Goal: Ask a question

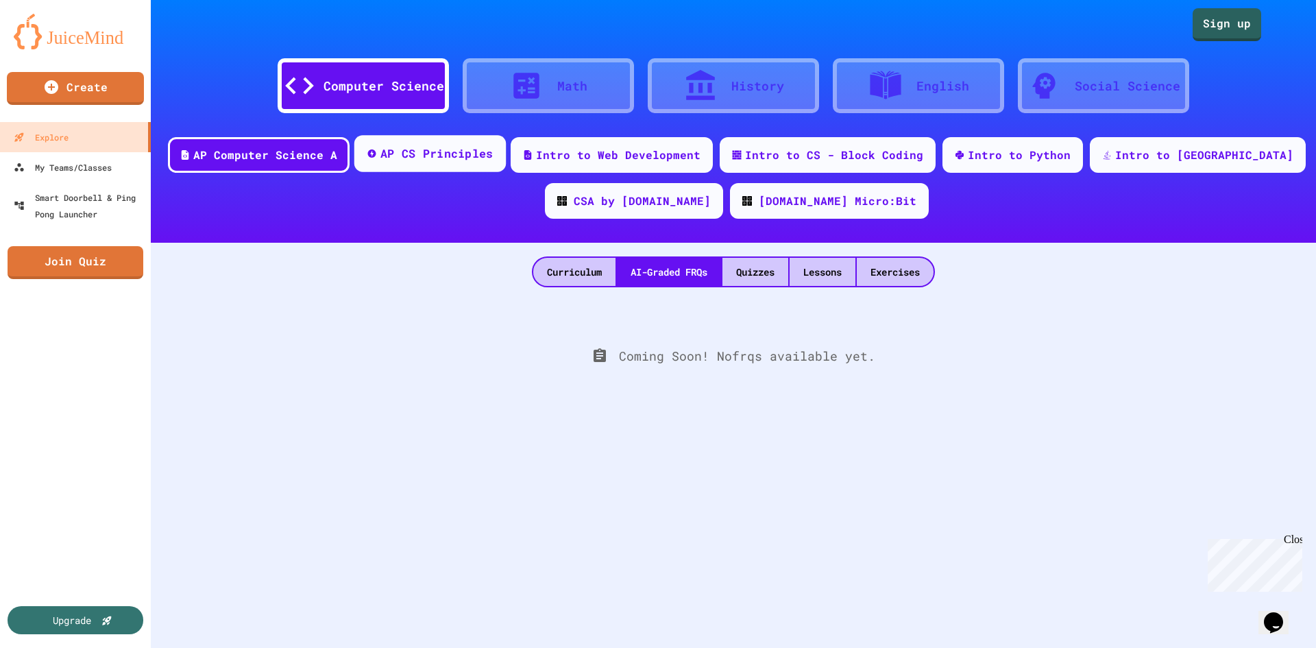
click at [496, 167] on div "AP CS Principles" at bounding box center [429, 153] width 151 height 37
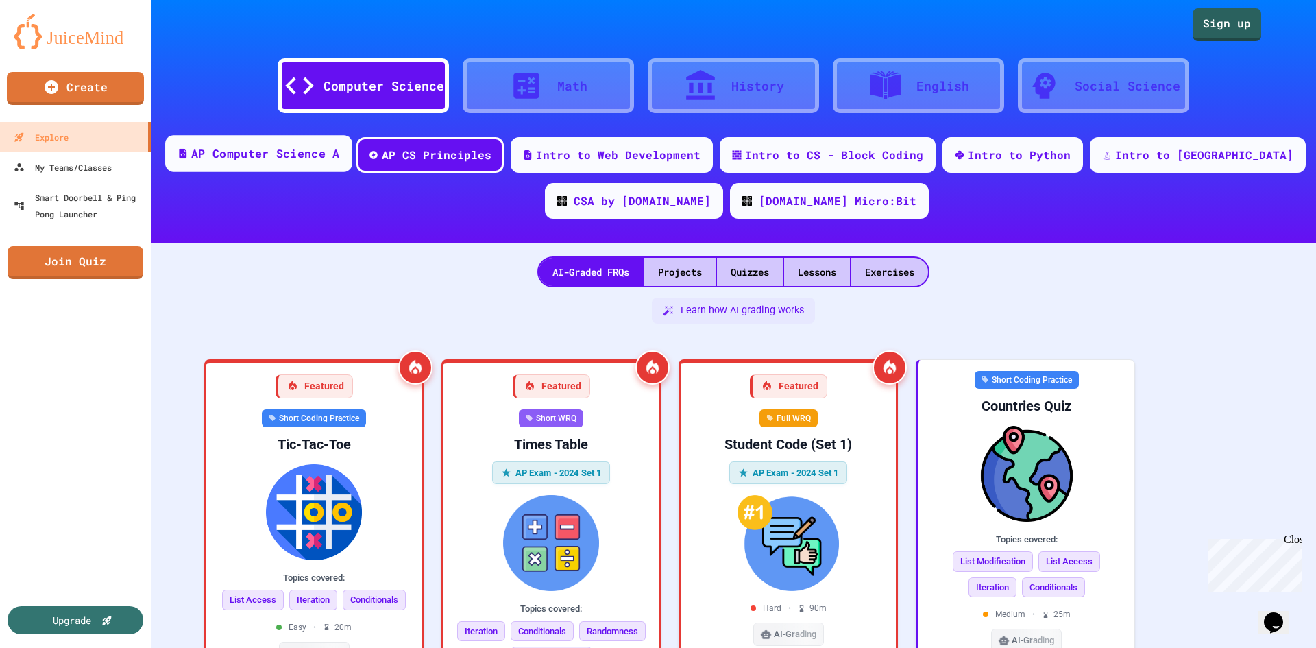
click at [335, 148] on div "AP Computer Science A" at bounding box center [265, 153] width 148 height 17
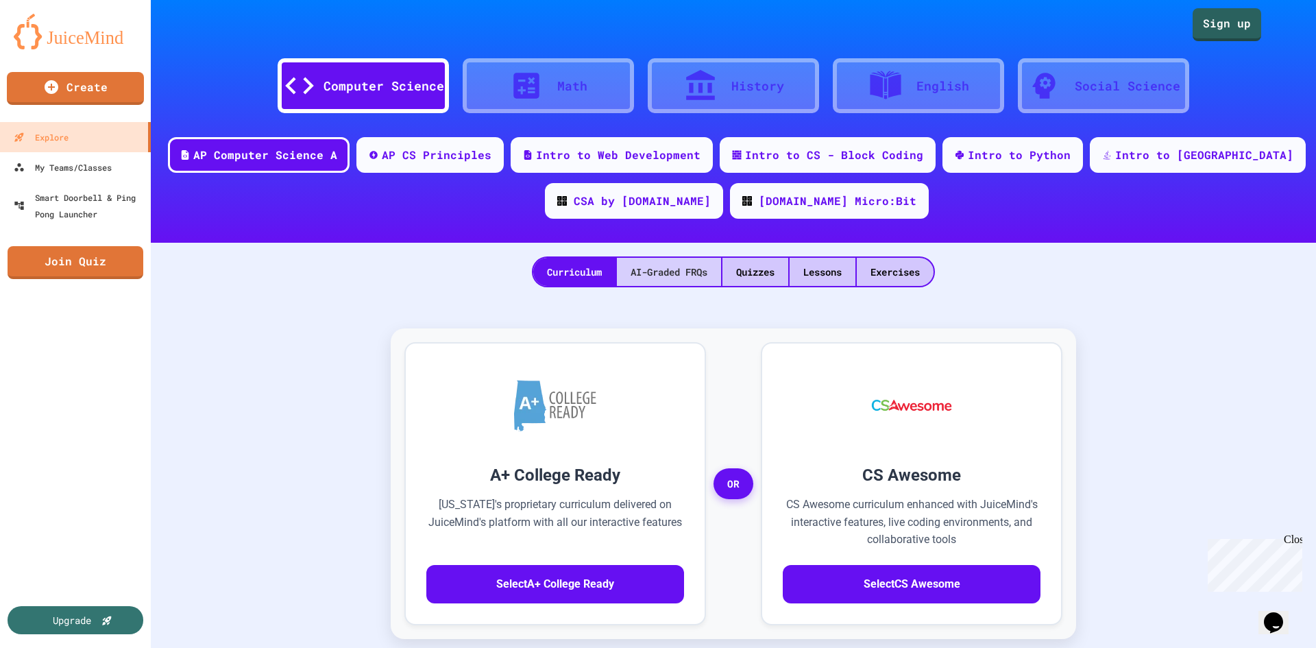
click at [644, 264] on div "AI-Graded FRQs" at bounding box center [669, 272] width 104 height 28
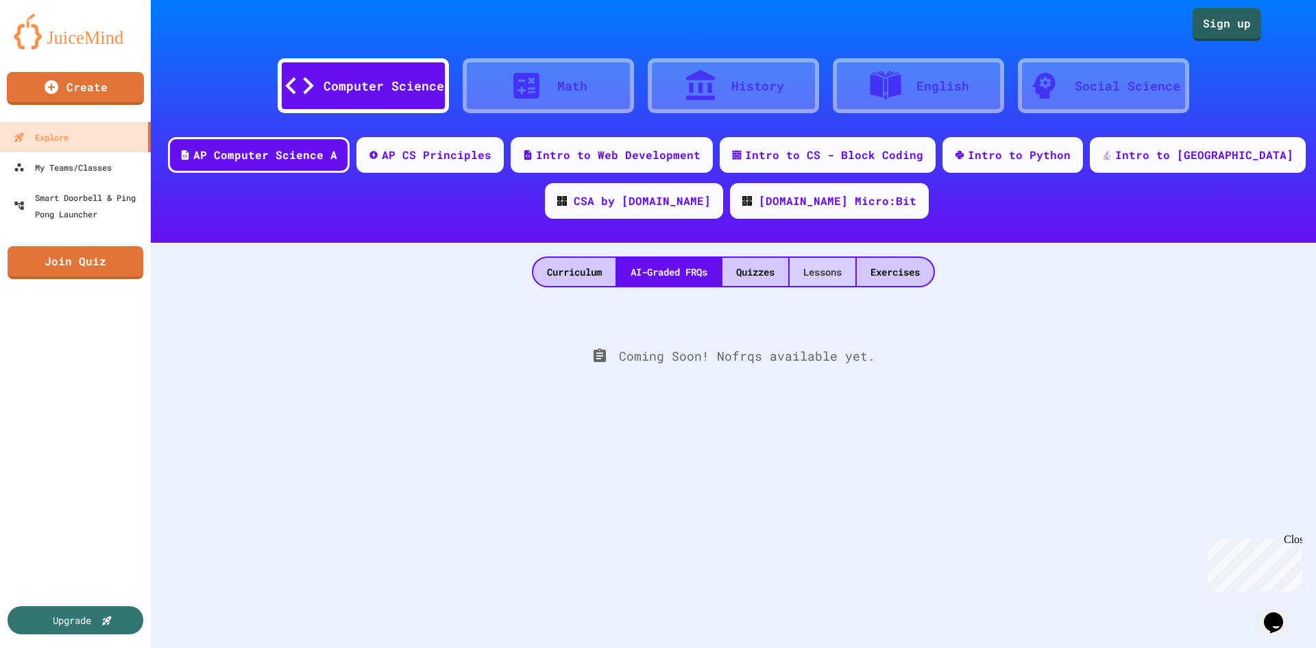
click at [803, 277] on div "Lessons" at bounding box center [823, 272] width 66 height 28
click at [744, 268] on div "Quizzes" at bounding box center [756, 272] width 66 height 28
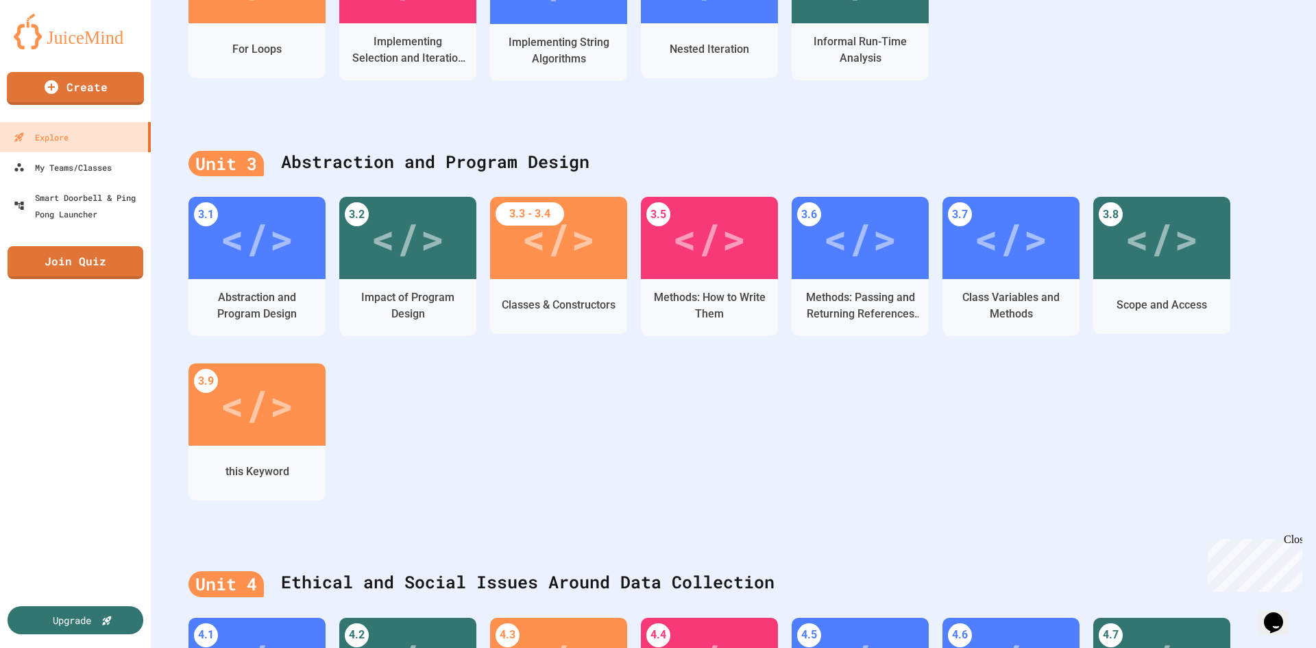
scroll to position [1028, 0]
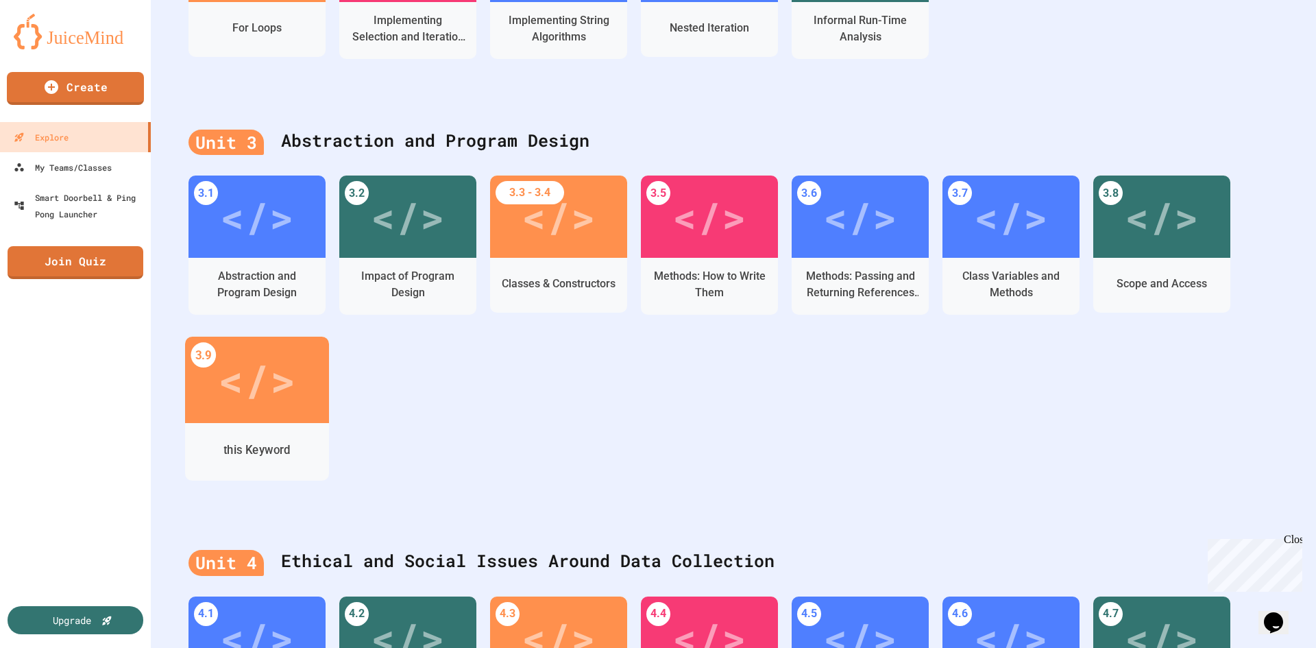
click at [279, 379] on div "</>" at bounding box center [256, 380] width 77 height 65
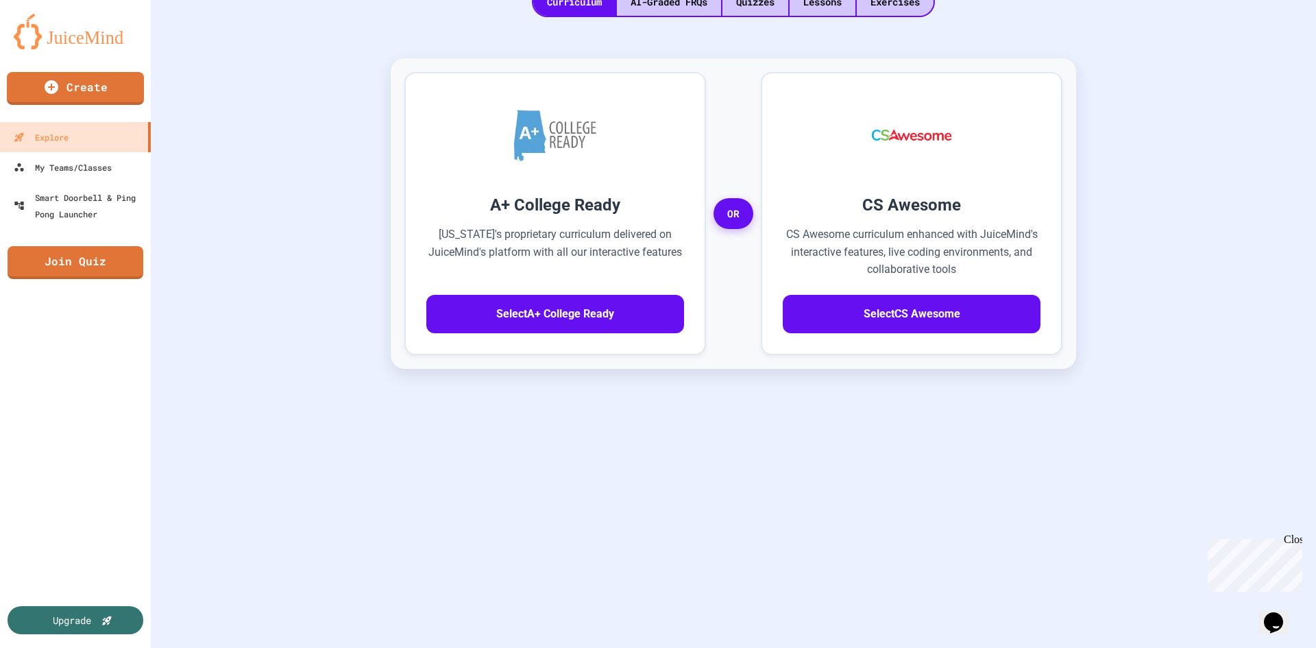
scroll to position [280, 0]
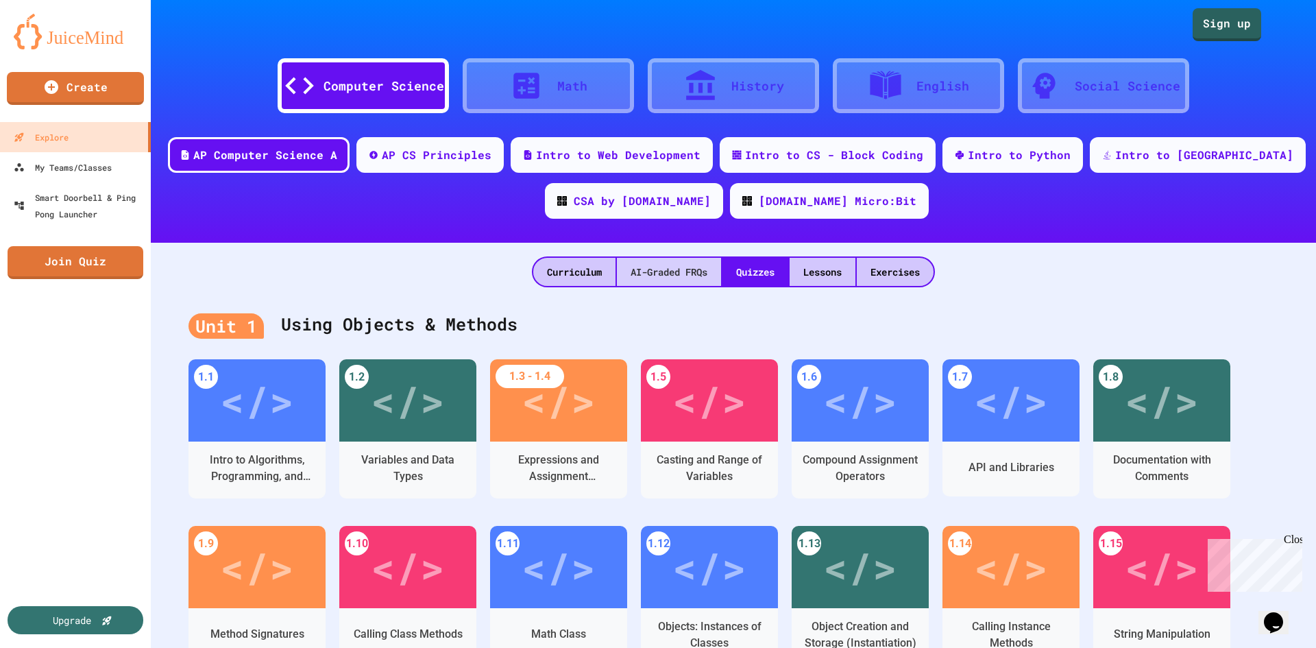
click at [678, 277] on div "AI-Graded FRQs" at bounding box center [669, 272] width 104 height 28
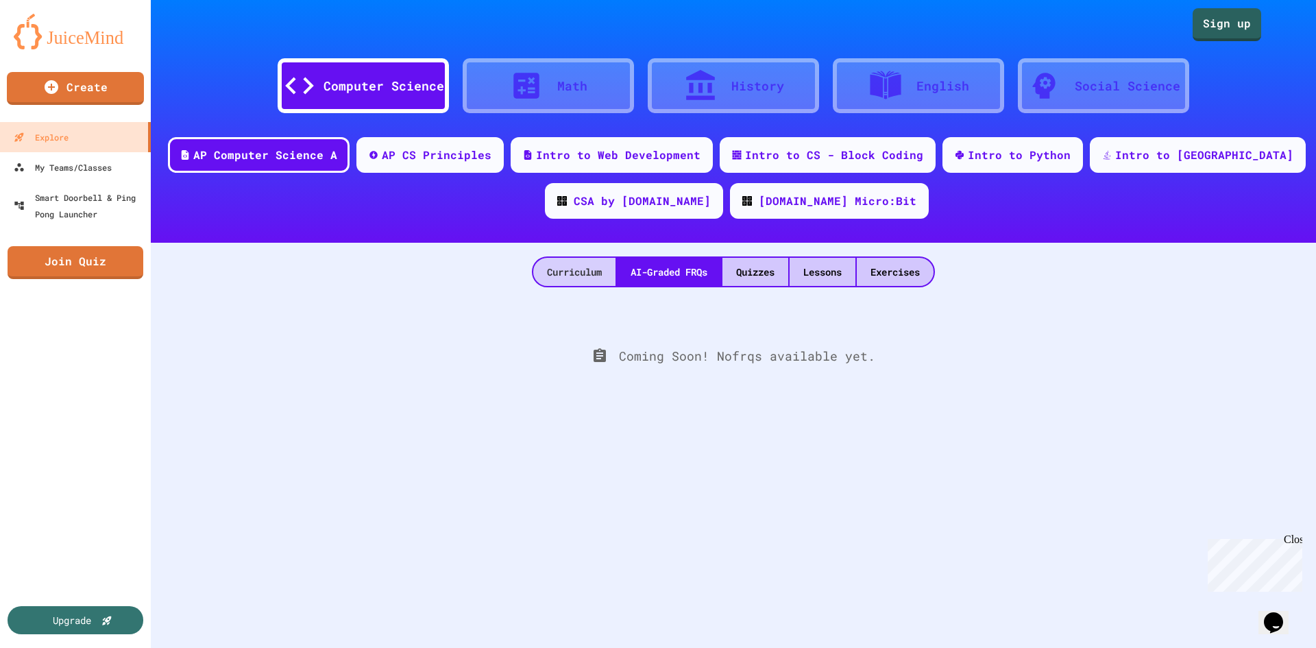
click at [581, 268] on div "Curriculum" at bounding box center [574, 272] width 82 height 28
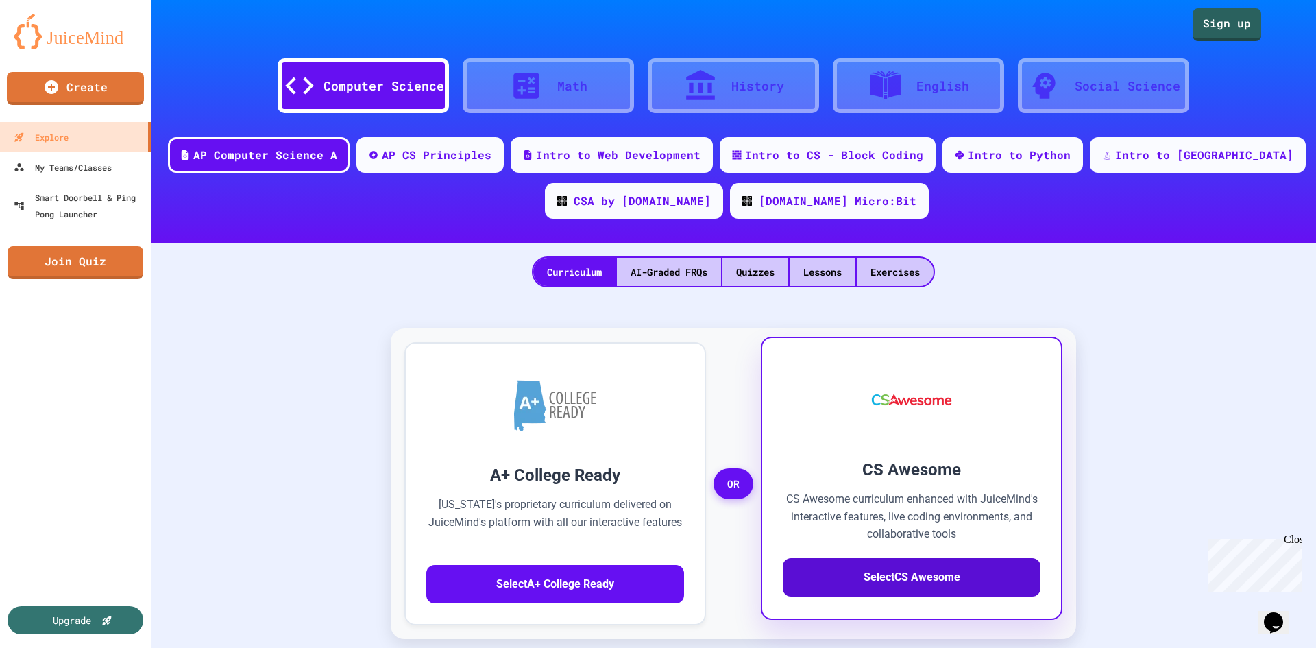
click at [1006, 595] on button "Select CS Awesome" at bounding box center [912, 577] width 258 height 38
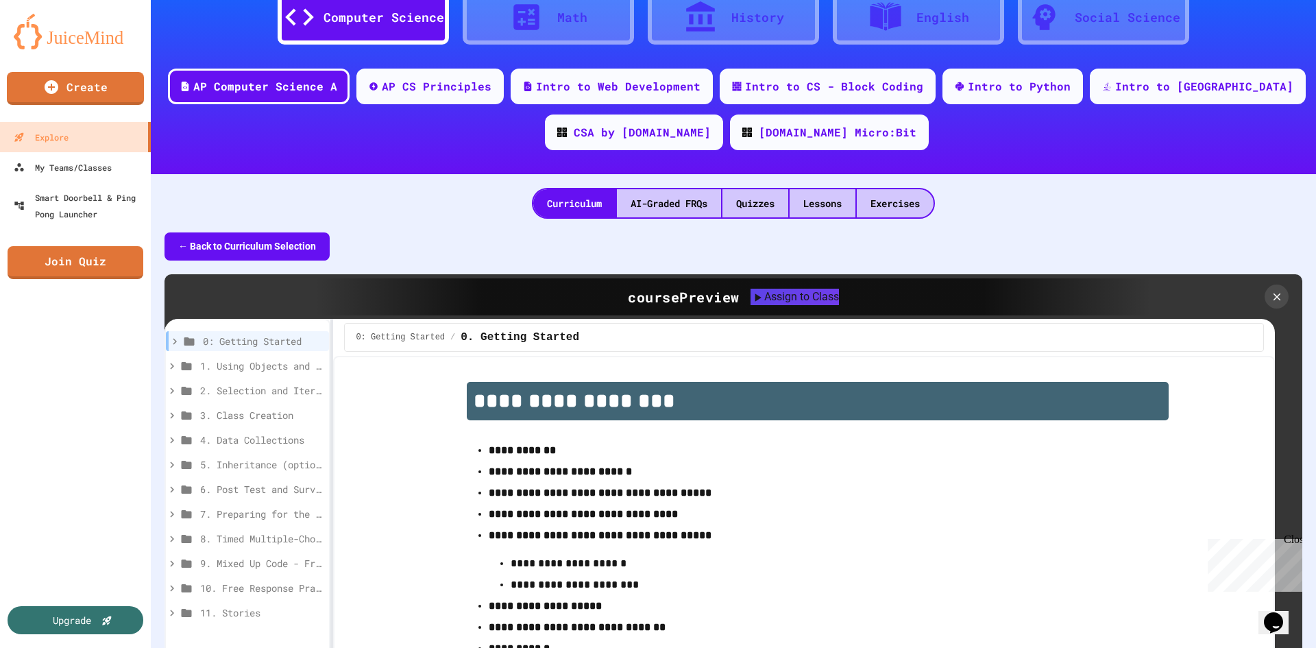
scroll to position [137, 0]
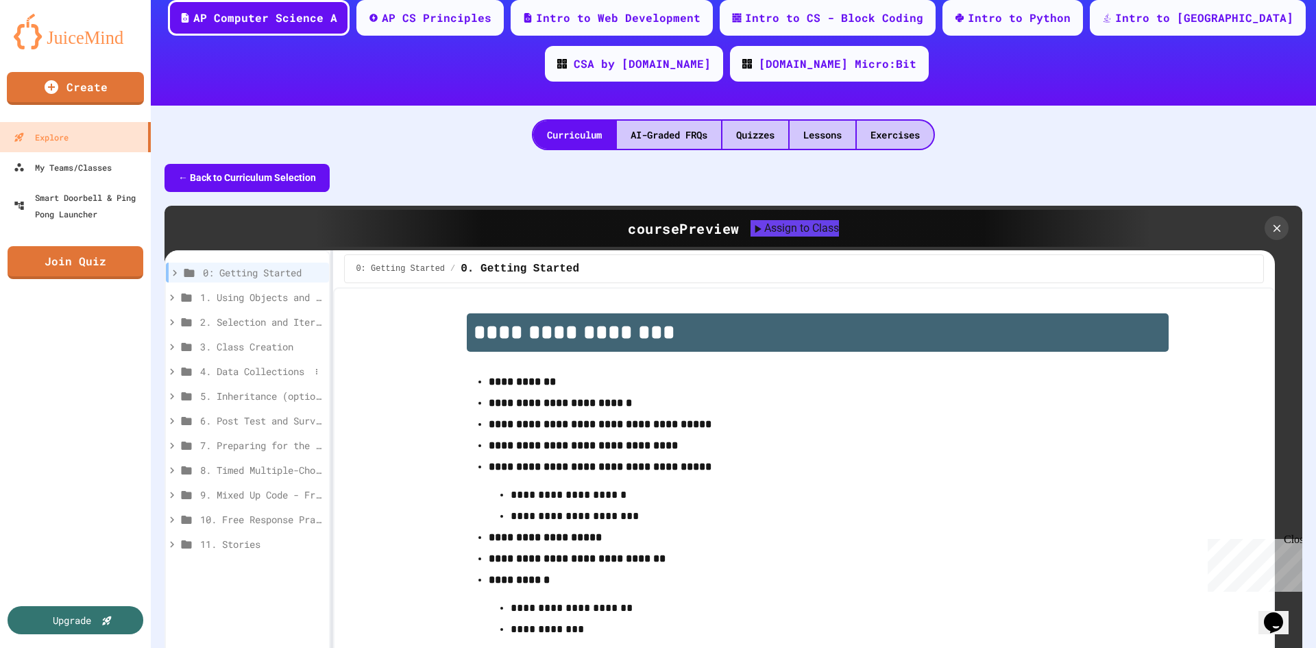
click at [258, 375] on span "4. Data Collections" at bounding box center [255, 371] width 110 height 14
click at [253, 391] on span "4.1. Ethical and Social Issues Around Data Collection" at bounding box center [258, 396] width 103 height 14
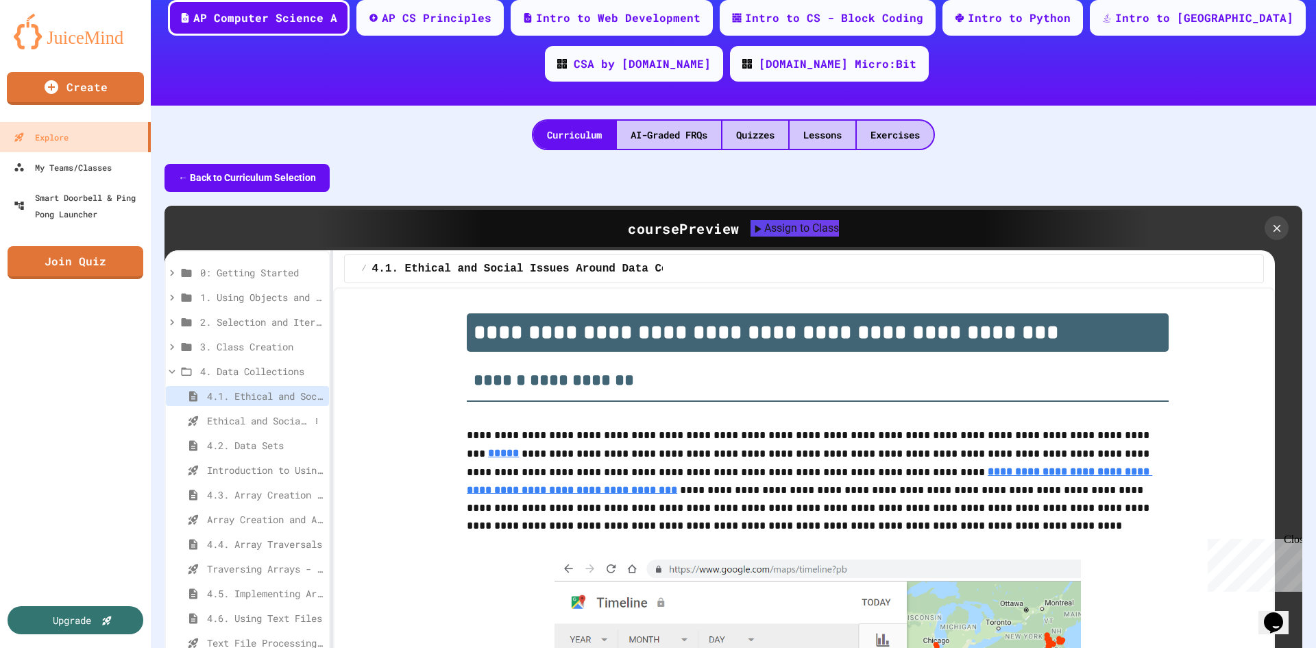
click at [254, 420] on span "Ethical and Social Issues Around Data Collection - Topic 4.1" at bounding box center [258, 420] width 103 height 14
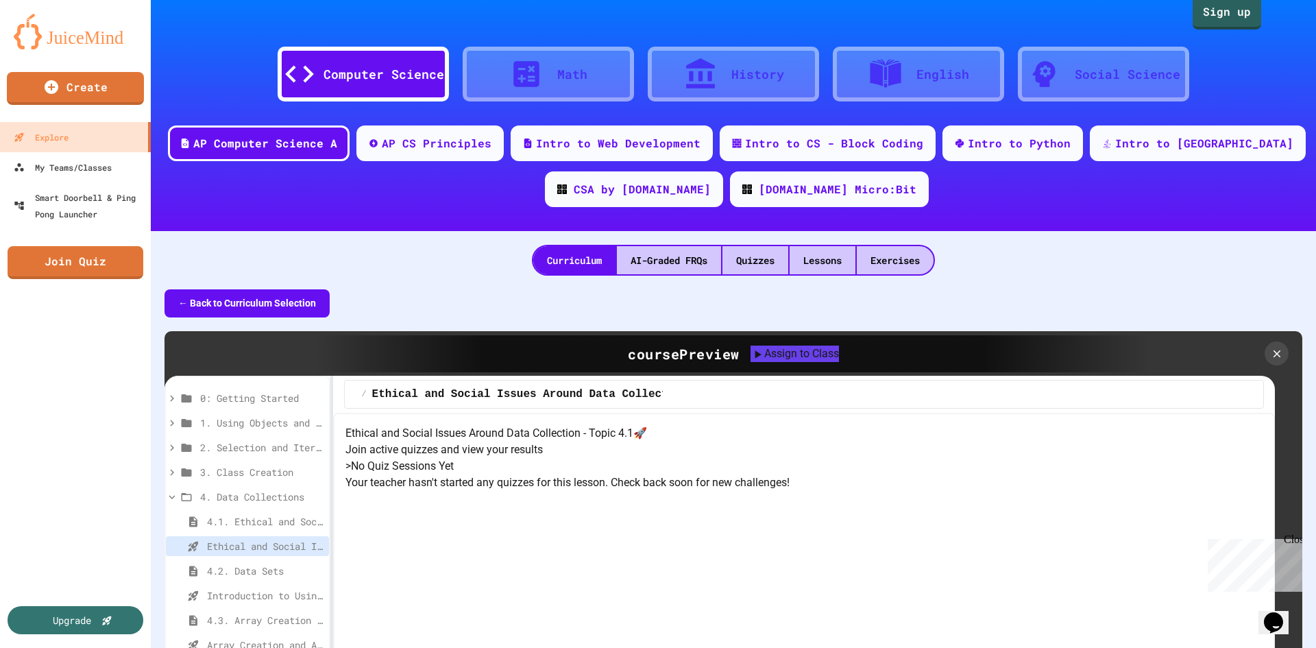
scroll to position [0, 0]
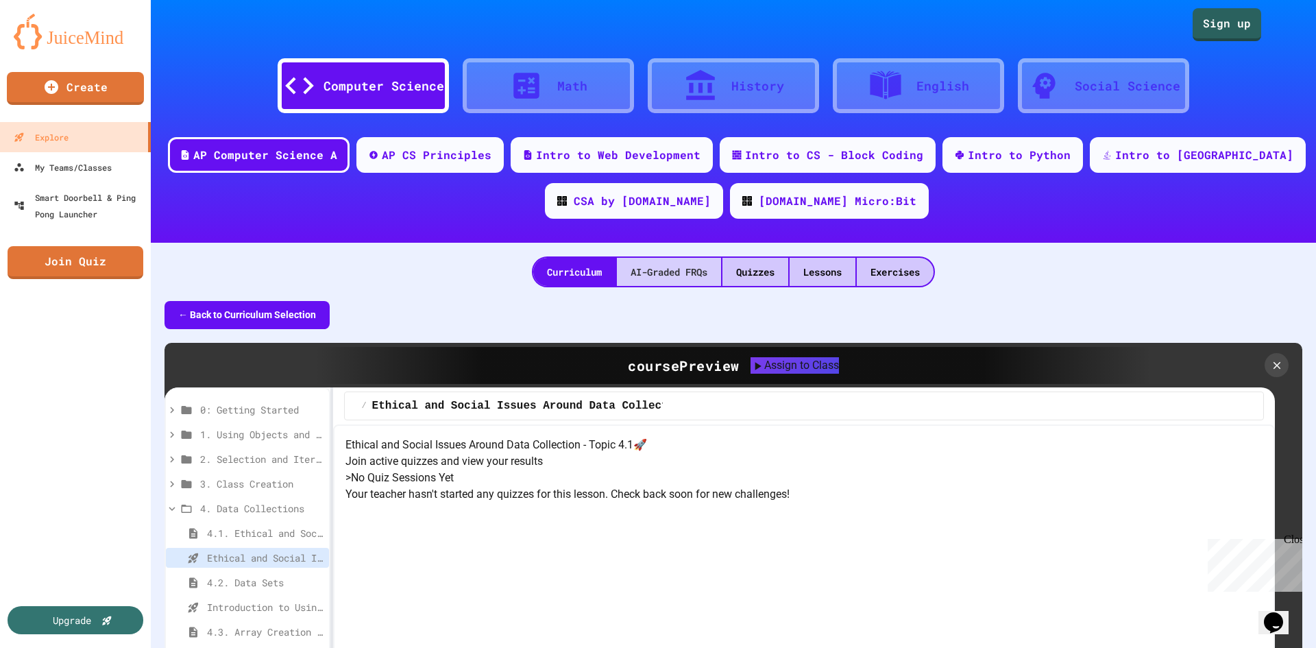
click at [653, 274] on div "AI-Graded FRQs" at bounding box center [669, 272] width 104 height 28
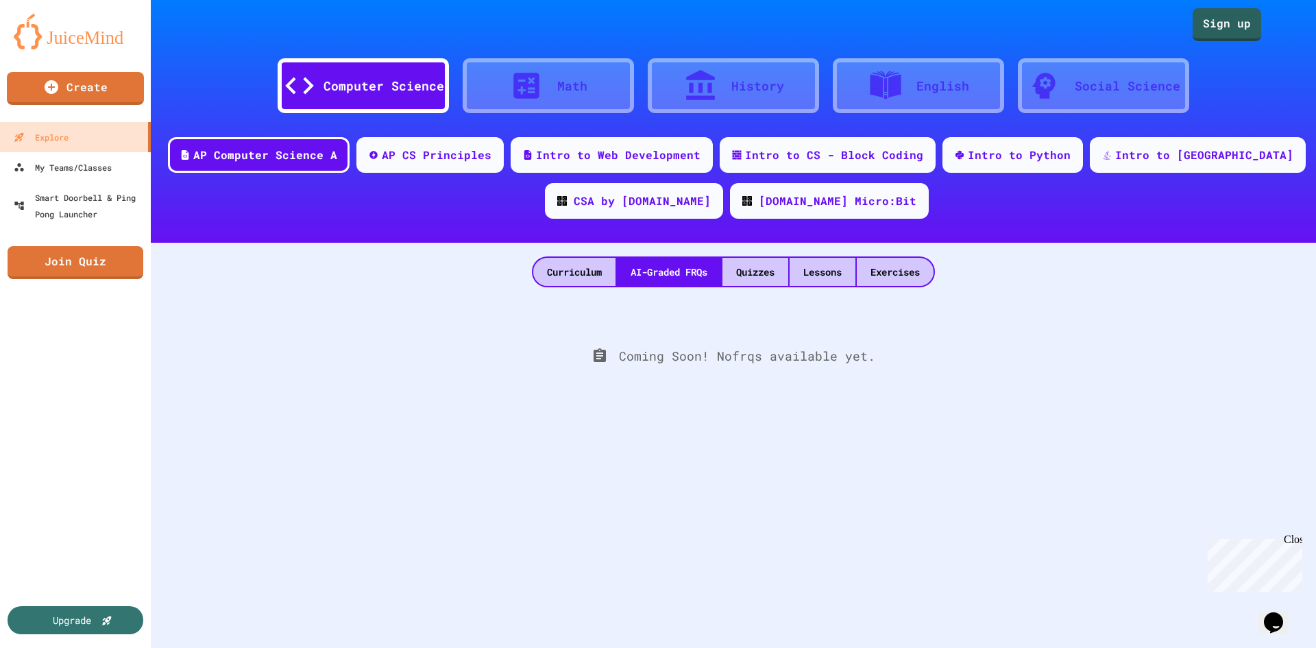
click at [1279, 612] on icon "Chat widget" at bounding box center [1273, 622] width 19 height 21
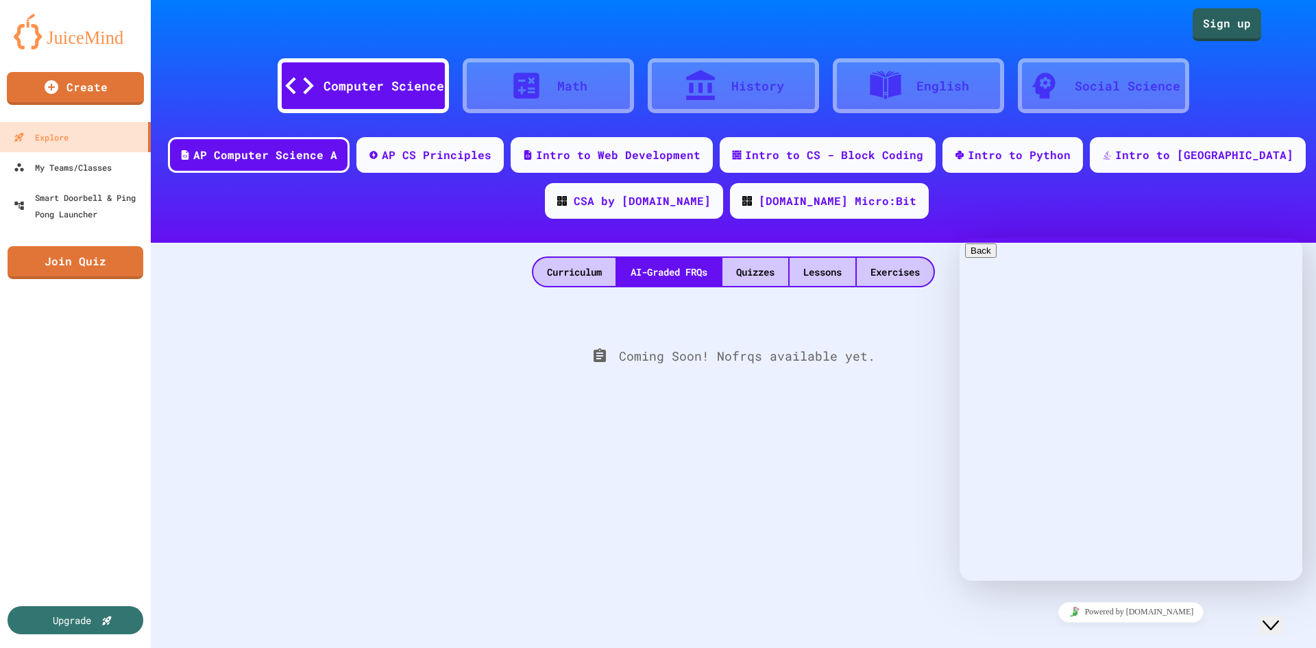
click at [960, 238] on textarea at bounding box center [960, 238] width 0 height 0
type textarea "**********"
click at [960, 238] on textarea at bounding box center [960, 238] width 0 height 0
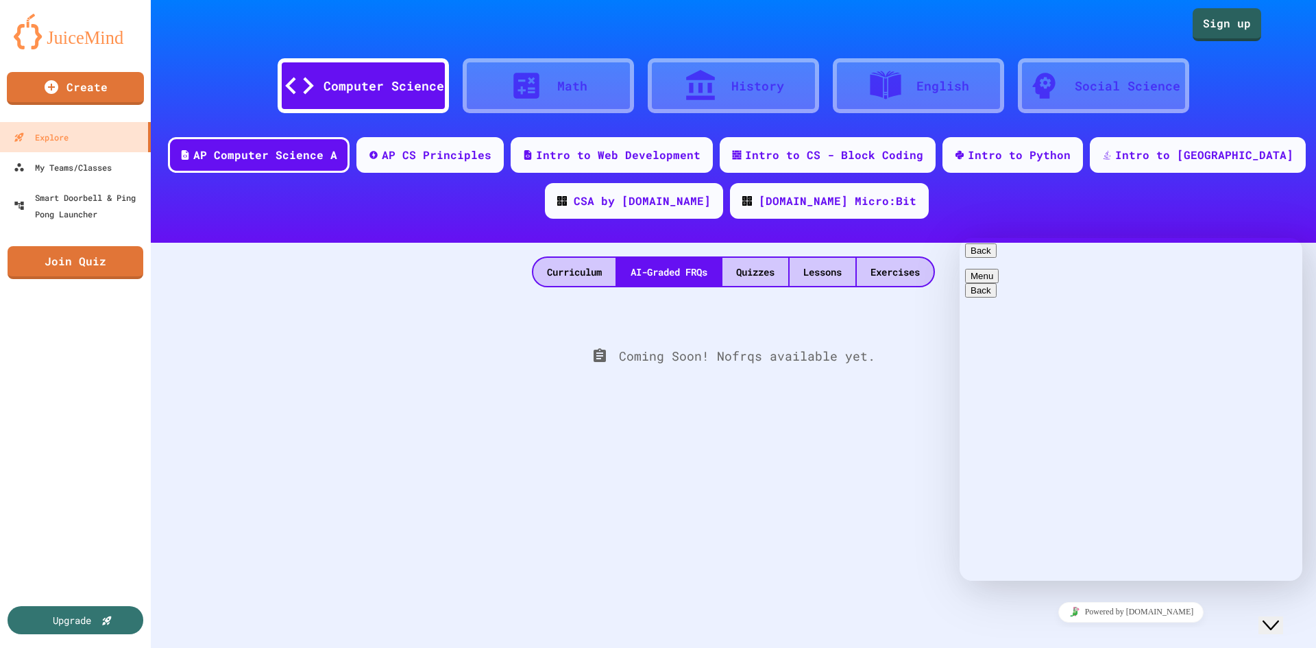
type textarea "**********"
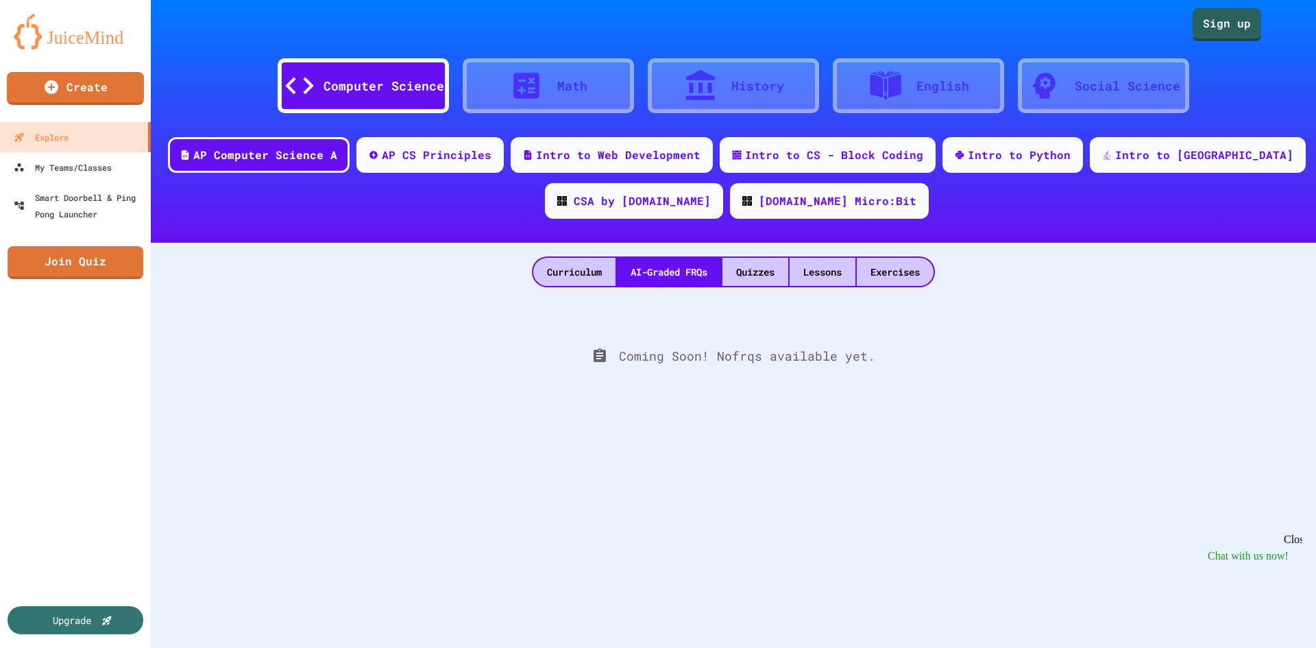
scroll to position [0, 0]
click at [1281, 618] on icon "Opens Chat This icon Opens the chat window." at bounding box center [1274, 622] width 22 height 22
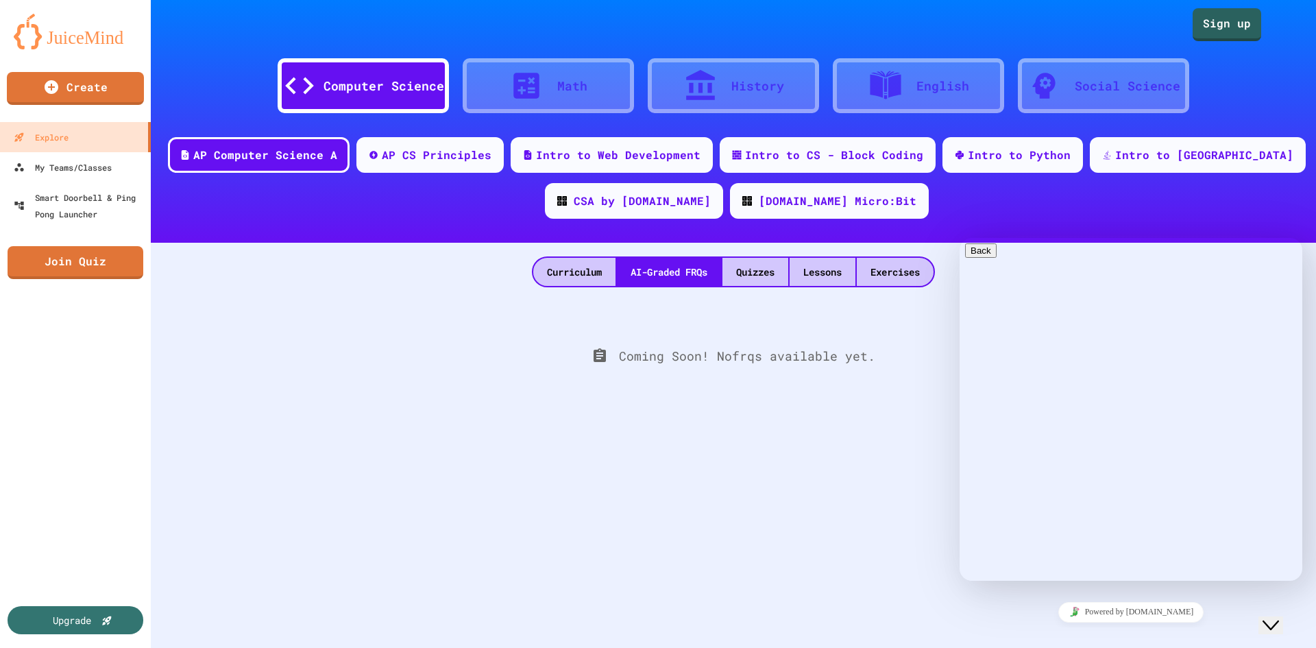
click at [993, 605] on div "Powered by [DOMAIN_NAME]" at bounding box center [1131, 612] width 332 height 20
click at [725, 461] on div "Computer Science Math History English Social Science AP Computer Science A AP C…" at bounding box center [733, 324] width 1165 height 648
